Goal: Task Accomplishment & Management: Manage account settings

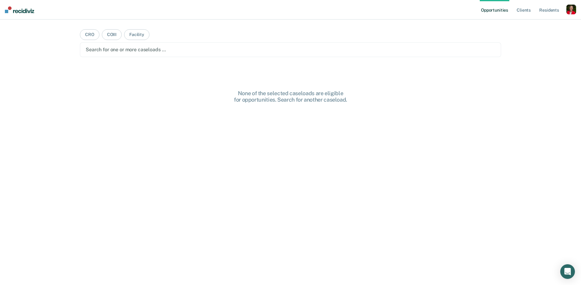
click at [569, 8] on div "button" at bounding box center [571, 10] width 10 height 10
click at [534, 22] on link "Profile" at bounding box center [546, 24] width 49 height 5
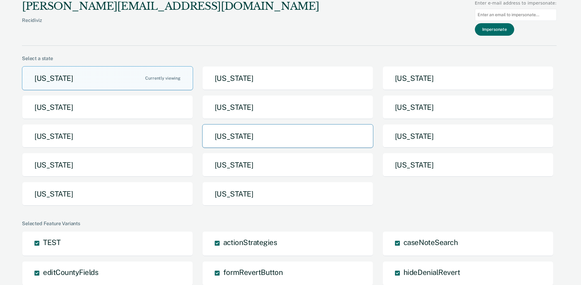
click at [269, 146] on button "Missouri" at bounding box center [287, 136] width 171 height 24
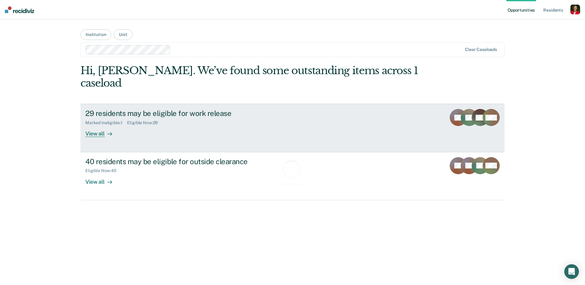
click at [142, 125] on link "29 residents may be eligible for work release Marked Ineligible : 1 Eligible No…" at bounding box center [292, 128] width 424 height 48
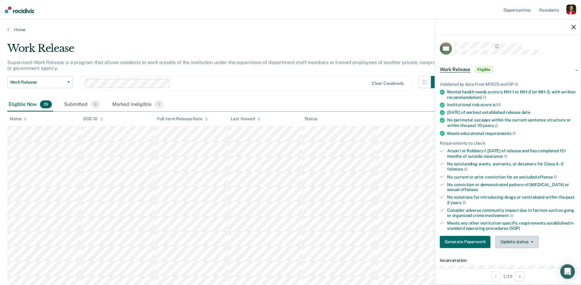
click at [527, 238] on button "Update status" at bounding box center [516, 242] width 43 height 12
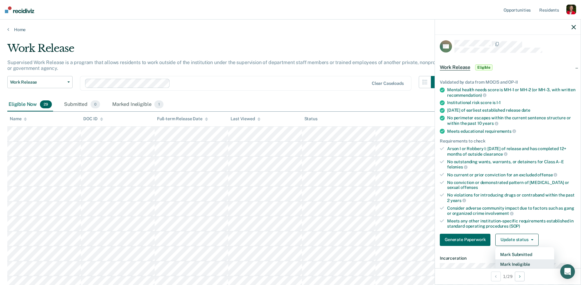
click at [516, 263] on button "Mark Ineligible" at bounding box center [524, 264] width 59 height 10
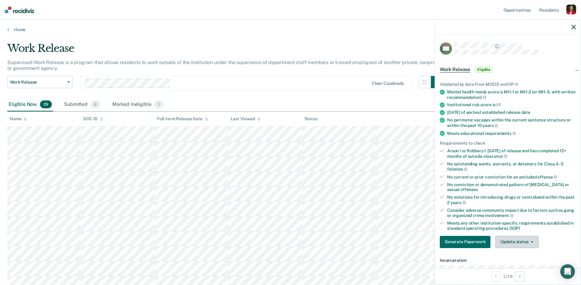
click at [526, 237] on button "Update status" at bounding box center [516, 242] width 43 height 12
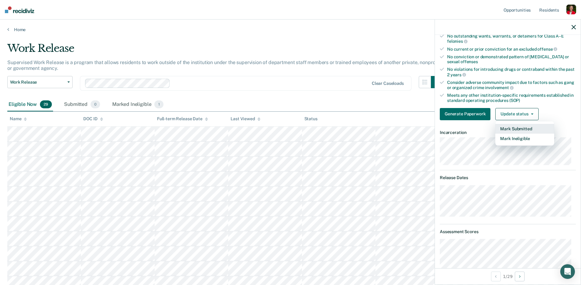
scroll to position [222, 0]
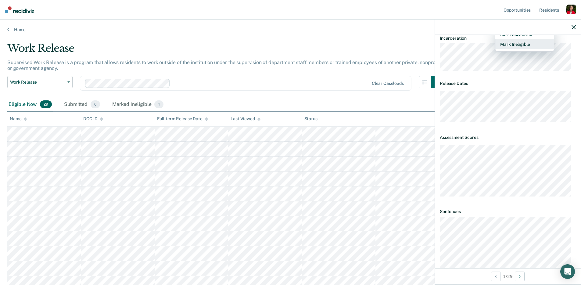
click at [529, 44] on button "Mark Ineligible" at bounding box center [524, 44] width 59 height 10
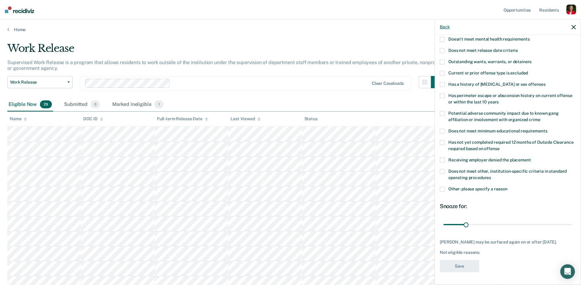
click at [443, 24] on button "Back" at bounding box center [444, 26] width 10 height 5
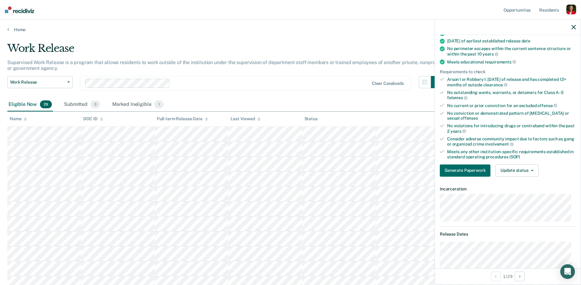
click at [573, 25] on icon "button" at bounding box center [573, 27] width 4 height 4
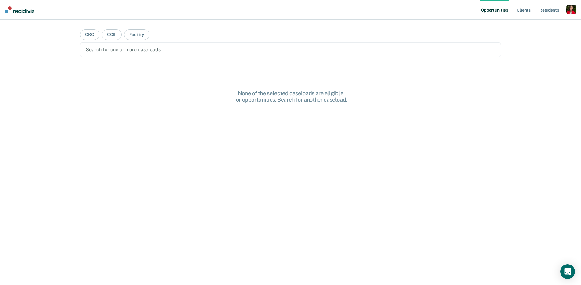
click at [567, 9] on div "button" at bounding box center [571, 10] width 10 height 10
click at [524, 24] on link "Profile" at bounding box center [546, 24] width 49 height 5
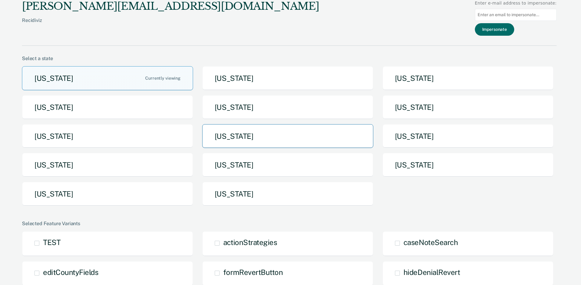
click at [294, 141] on button "Missouri" at bounding box center [287, 136] width 171 height 24
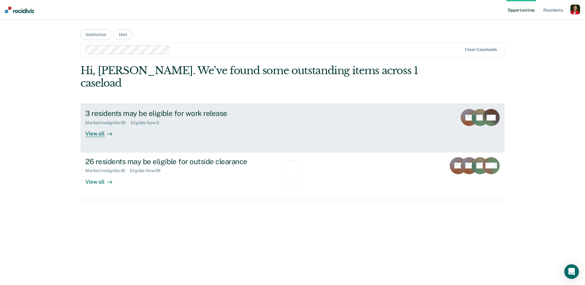
click at [144, 120] on div "3 residents may be eligible for work release Marked Ineligible : 30 Eligible No…" at bounding box center [199, 123] width 229 height 28
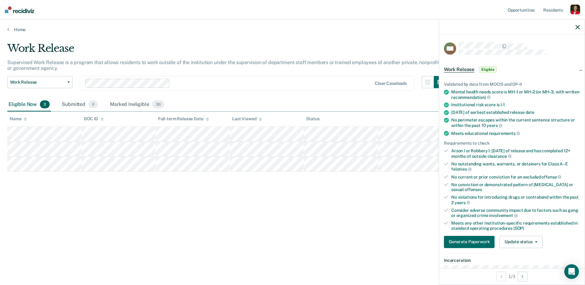
scroll to position [107, 0]
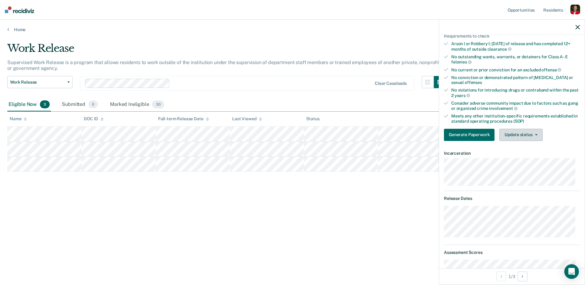
click at [535, 131] on button "Update status" at bounding box center [521, 135] width 43 height 12
click at [529, 158] on button "Mark Ineligible" at bounding box center [529, 159] width 59 height 10
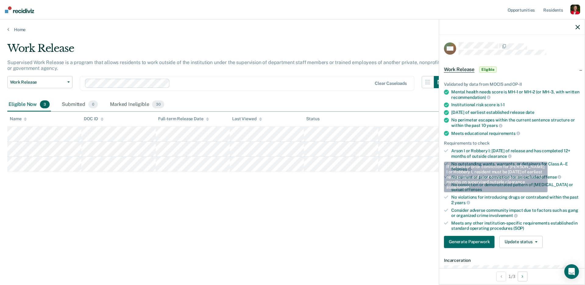
scroll to position [97, 0]
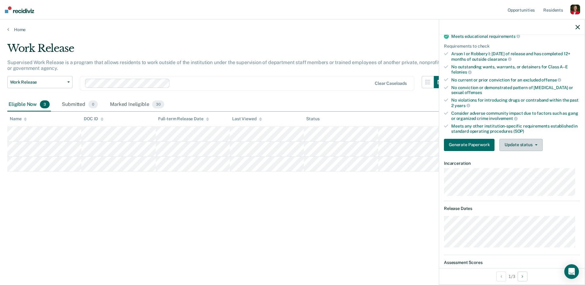
click at [535, 139] on button "Update status" at bounding box center [521, 145] width 43 height 12
click at [528, 169] on button "Mark Ineligible" at bounding box center [529, 169] width 59 height 10
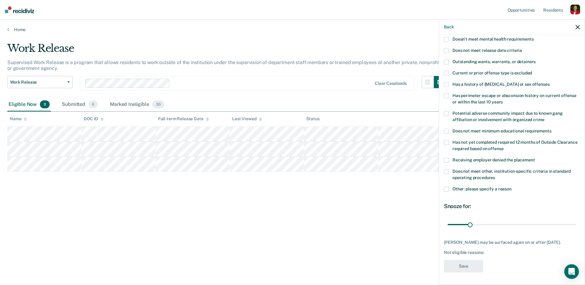
scroll to position [71, 0]
click at [448, 27] on button "Back" at bounding box center [449, 26] width 10 height 5
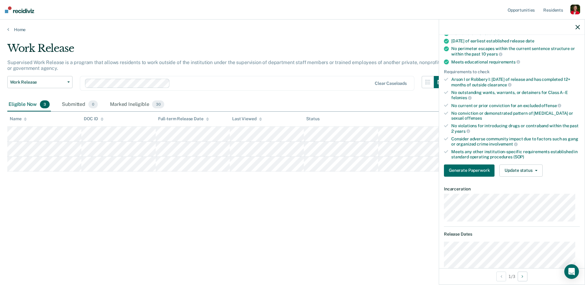
click at [578, 28] on icon "button" at bounding box center [578, 27] width 4 height 4
